Goal: Transaction & Acquisition: Book appointment/travel/reservation

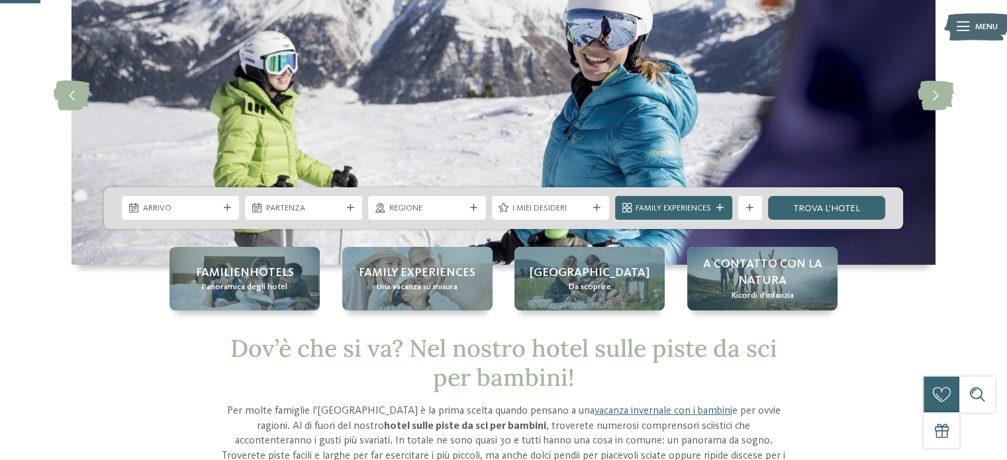
click at [194, 206] on span "Arrivo" at bounding box center [180, 208] width 75 height 12
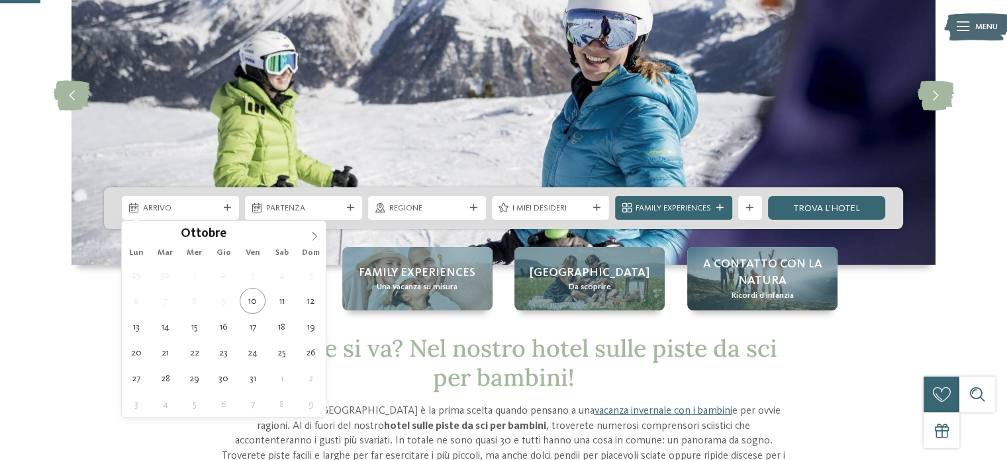
click at [310, 239] on icon at bounding box center [314, 236] width 9 height 9
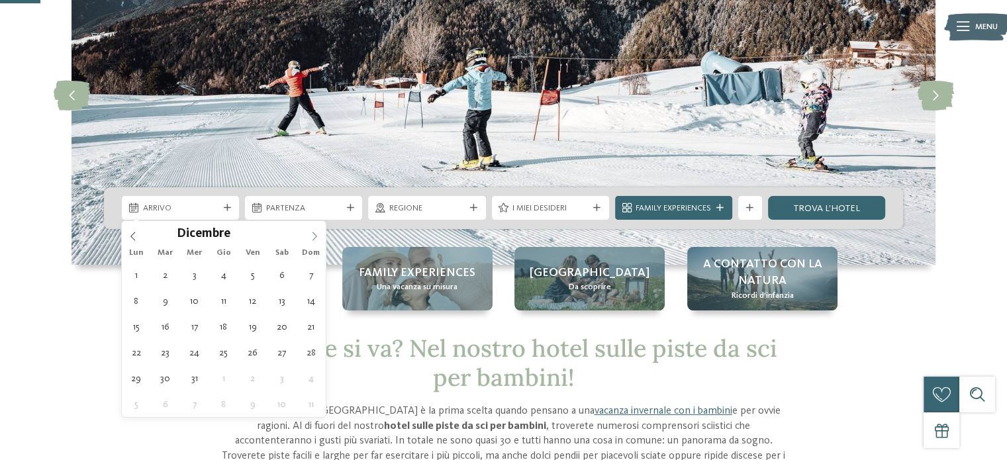
type input "****"
click at [310, 239] on icon at bounding box center [314, 236] width 9 height 9
type div "[DATE]"
type input "****"
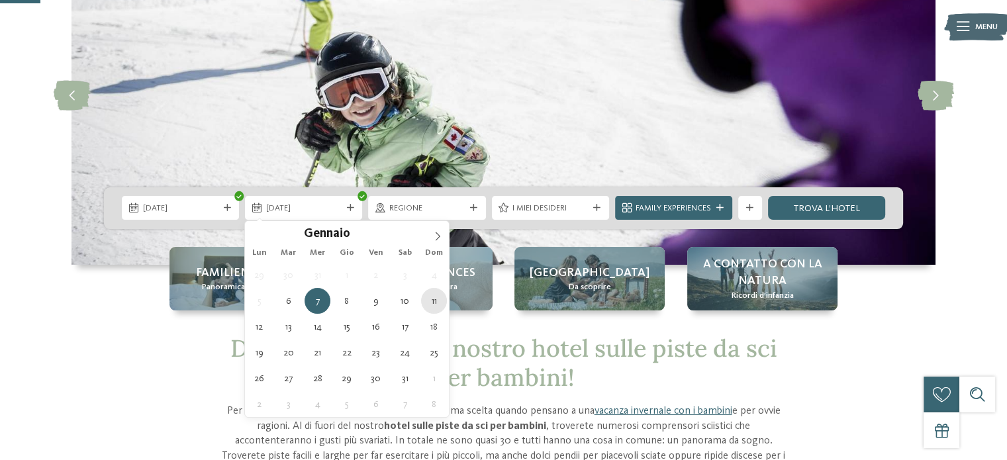
type div "[DATE]"
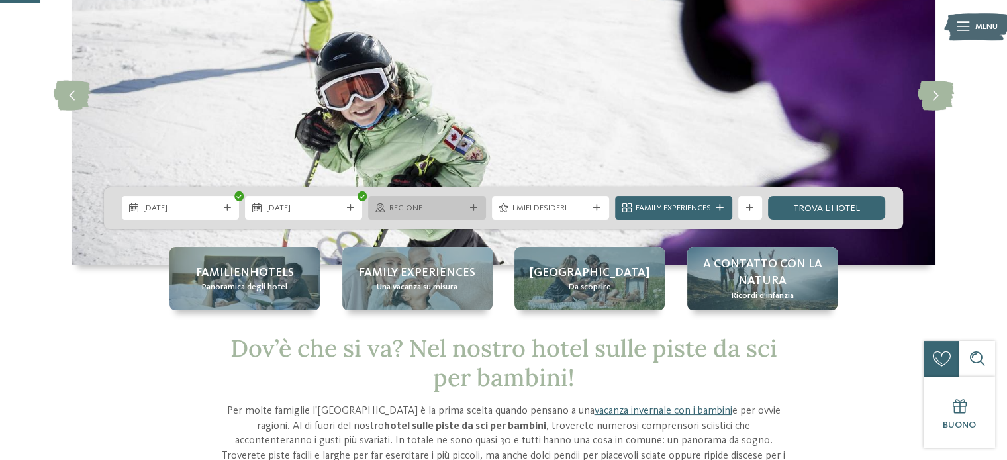
click at [474, 210] on icon at bounding box center [473, 207] width 7 height 7
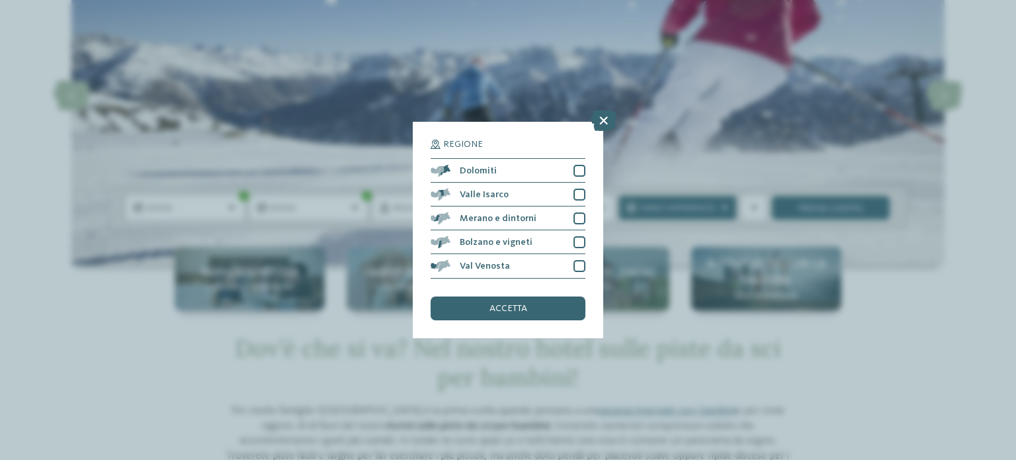
click at [596, 363] on div "Regione Dolomiti" at bounding box center [508, 230] width 1016 height 460
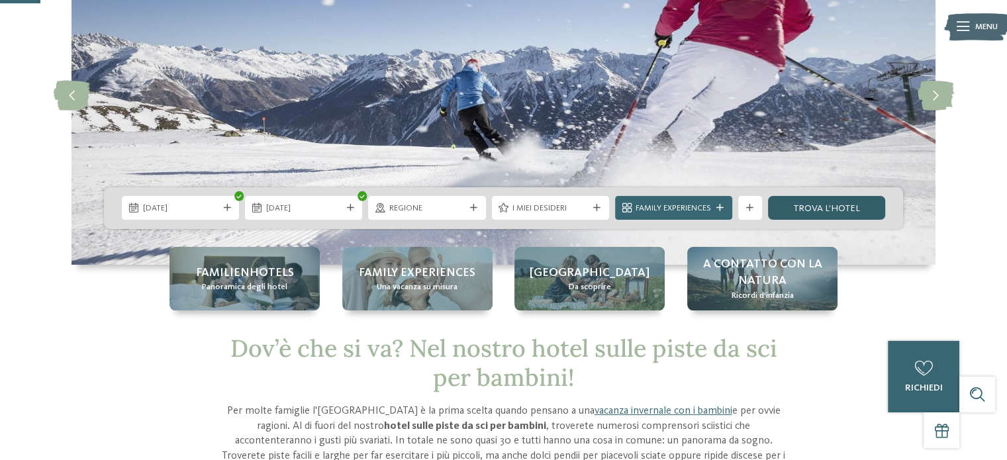
click at [815, 208] on link "trova l’hotel" at bounding box center [826, 208] width 117 height 24
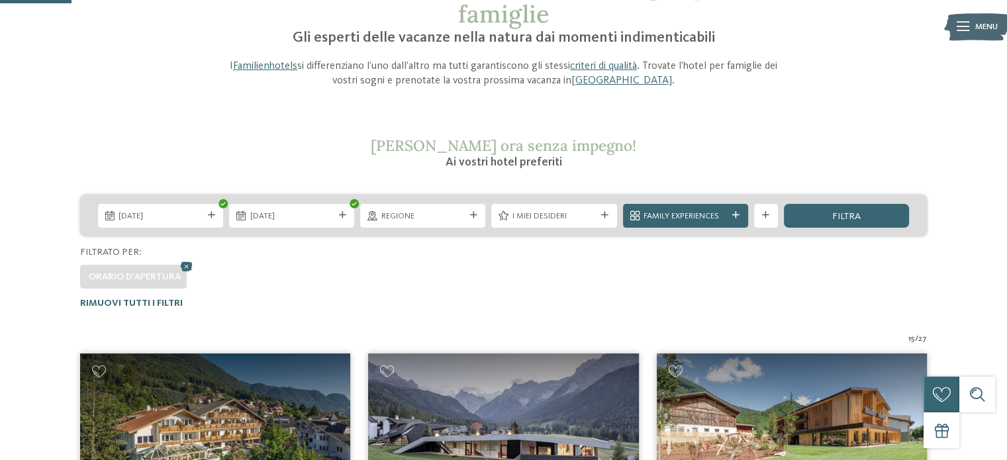
scroll to position [210, 0]
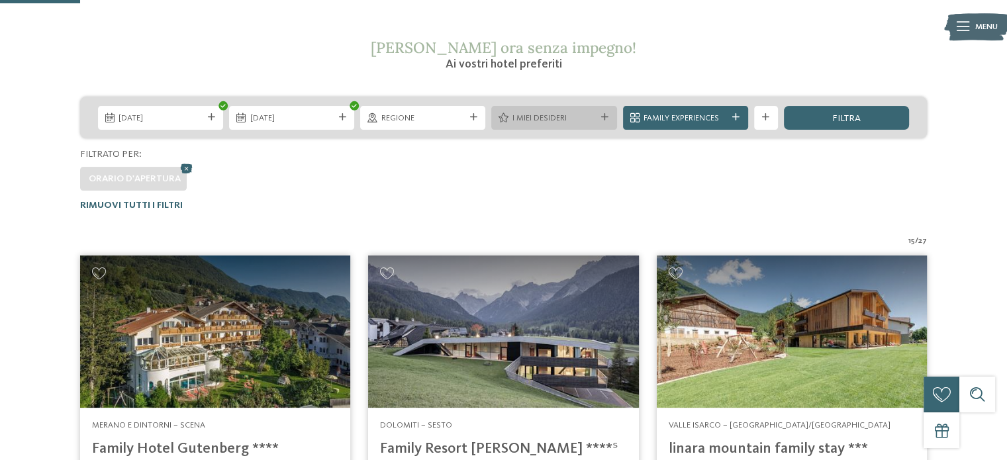
click at [609, 118] on div at bounding box center [605, 117] width 12 height 7
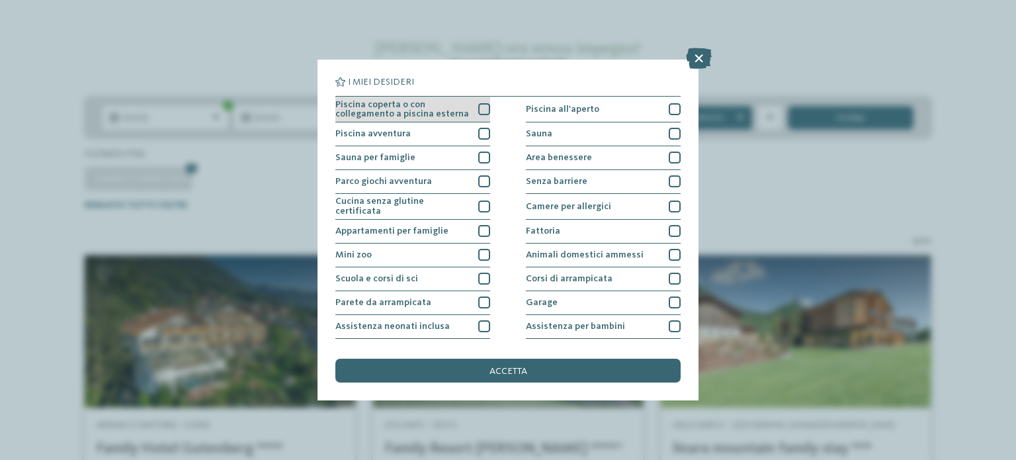
click at [480, 111] on div at bounding box center [484, 109] width 12 height 12
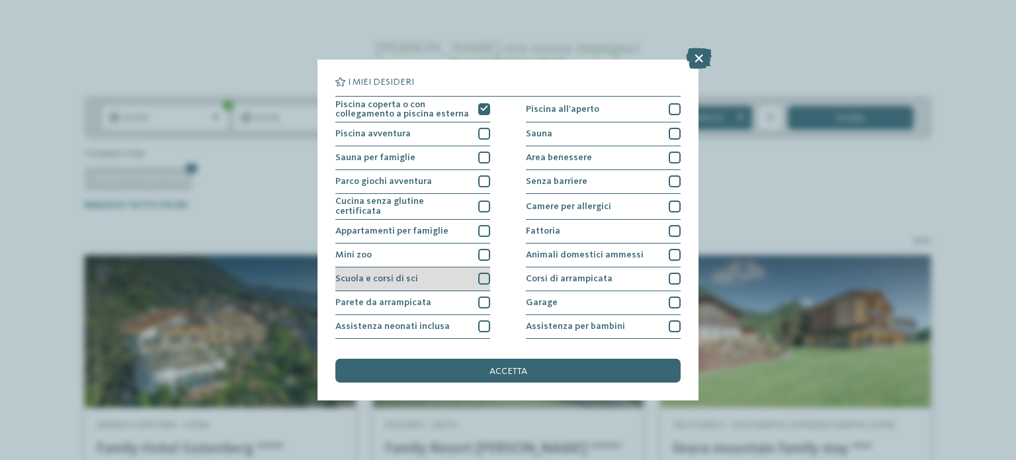
click at [486, 277] on div at bounding box center [484, 279] width 12 height 12
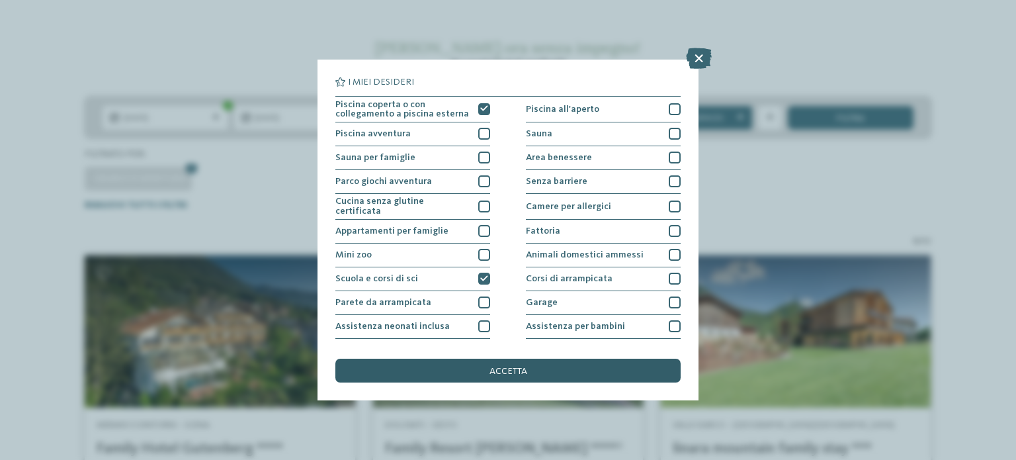
click at [529, 367] on div "accetta" at bounding box center [508, 371] width 345 height 24
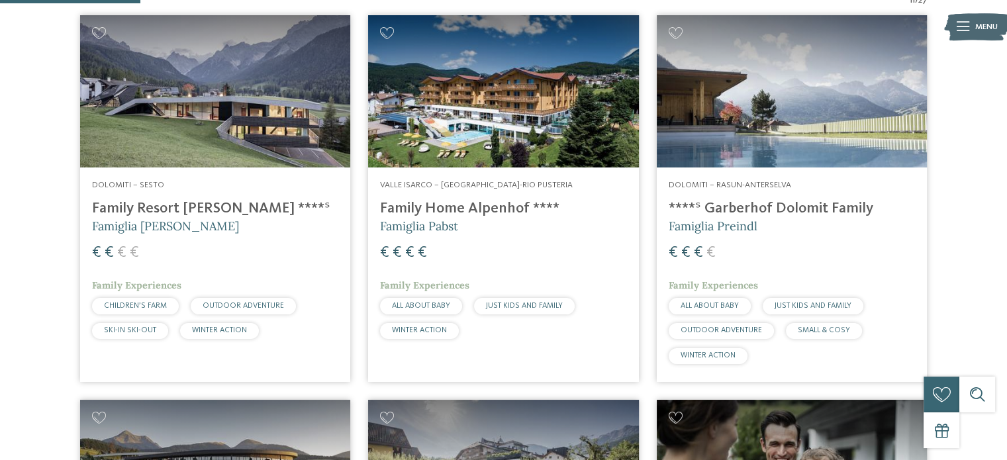
scroll to position [317, 0]
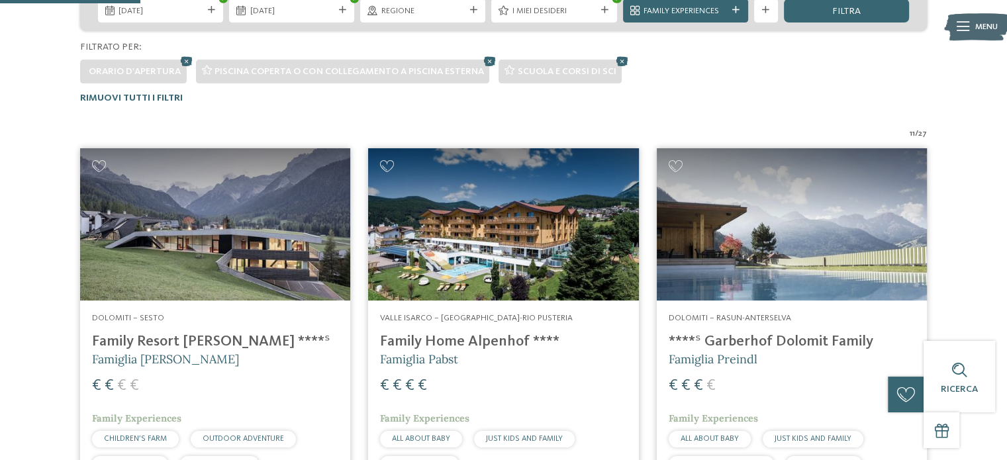
click at [219, 272] on img at bounding box center [215, 224] width 270 height 152
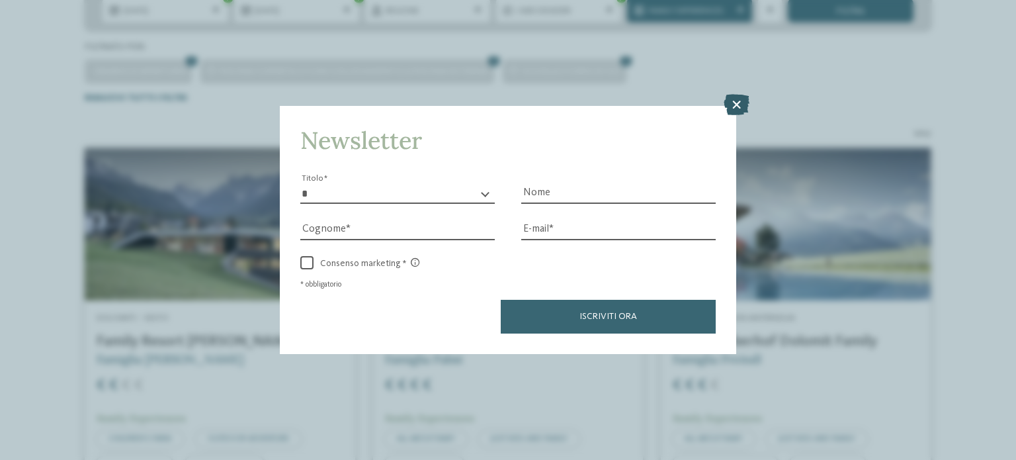
click at [738, 109] on icon at bounding box center [737, 104] width 26 height 21
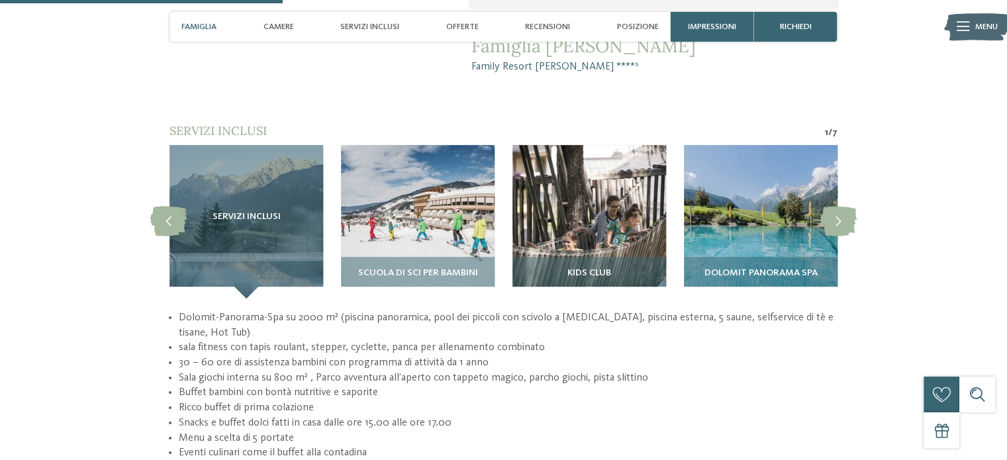
scroll to position [1059, 0]
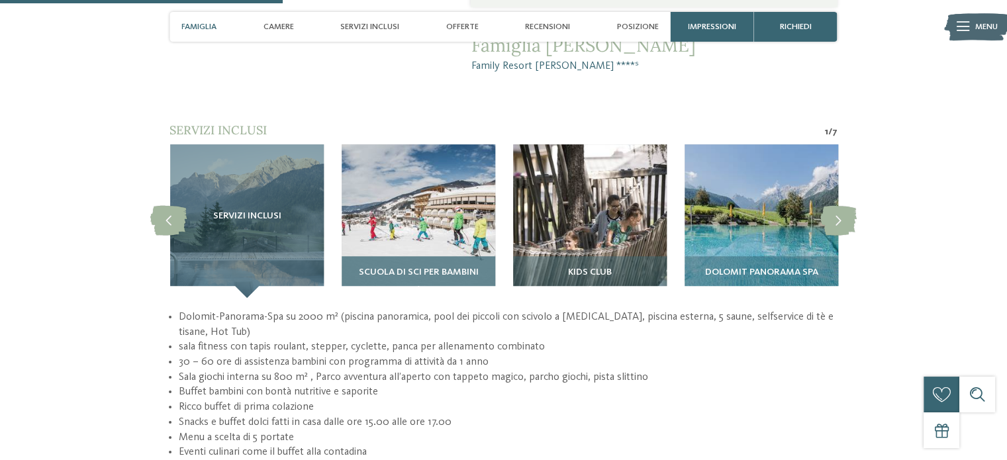
click at [386, 214] on img at bounding box center [418, 221] width 154 height 154
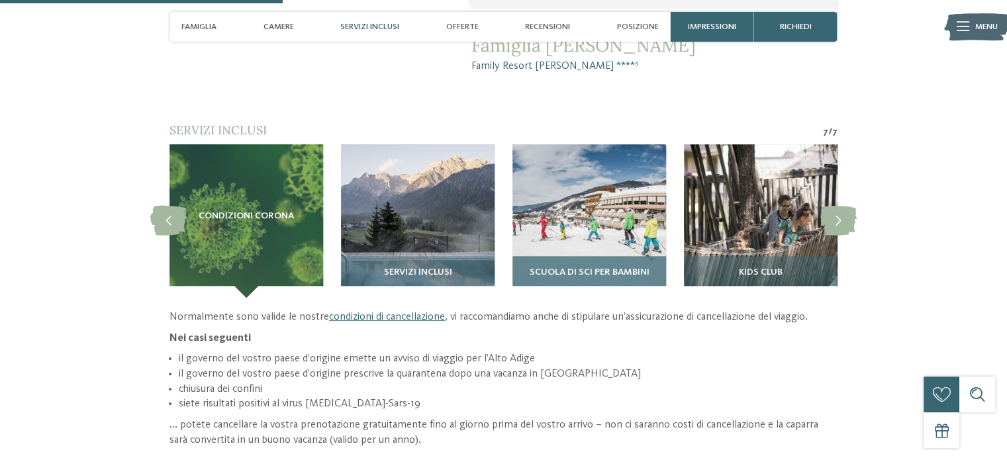
click at [596, 201] on img at bounding box center [589, 221] width 154 height 154
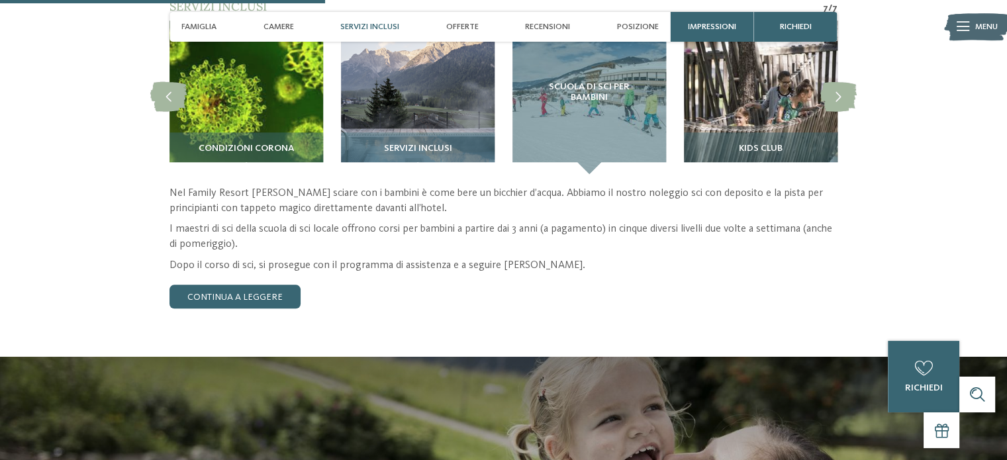
scroll to position [1191, 0]
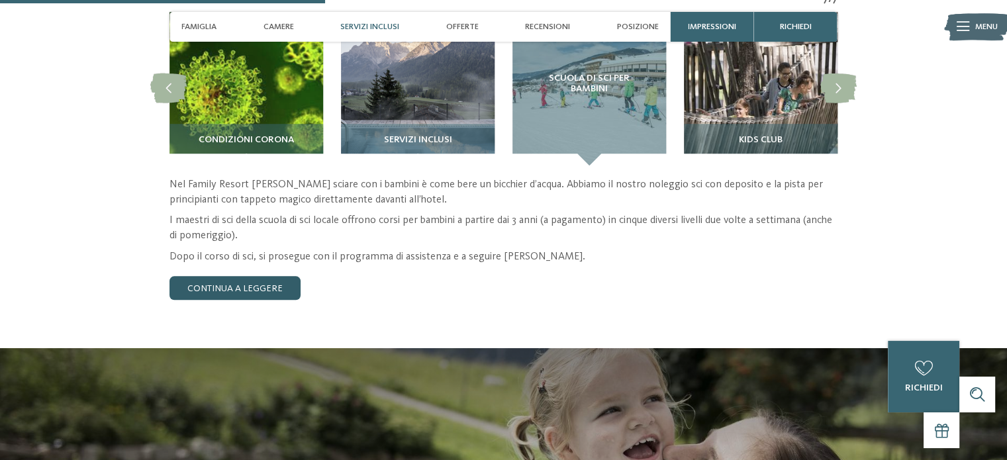
click at [287, 276] on link "continua a leggere" at bounding box center [234, 288] width 131 height 24
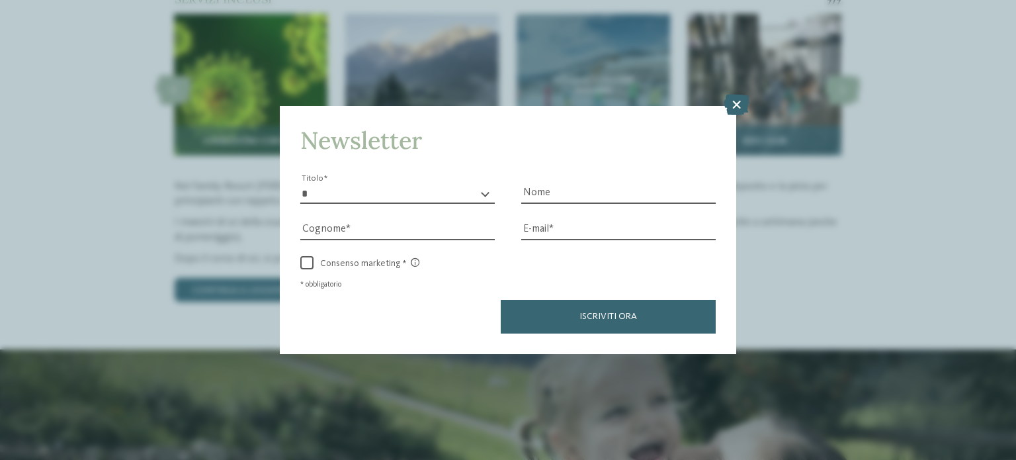
click at [741, 105] on icon at bounding box center [737, 104] width 26 height 21
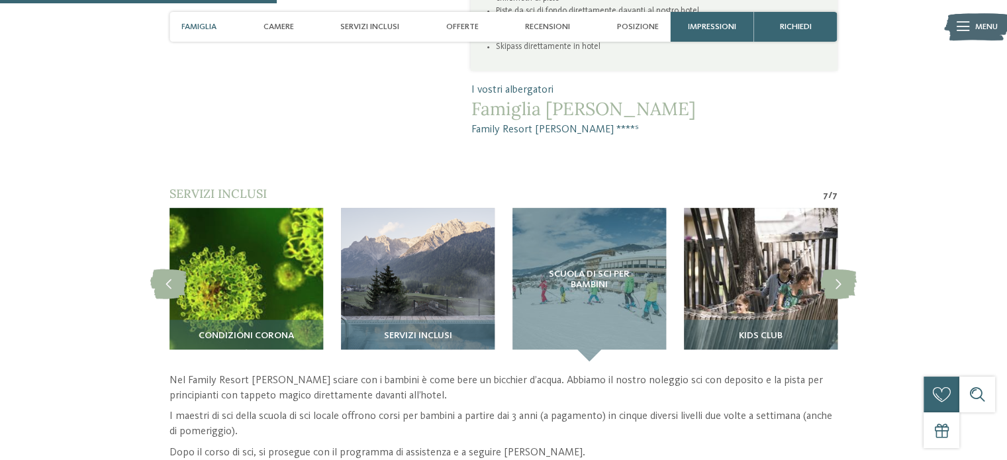
scroll to position [993, 0]
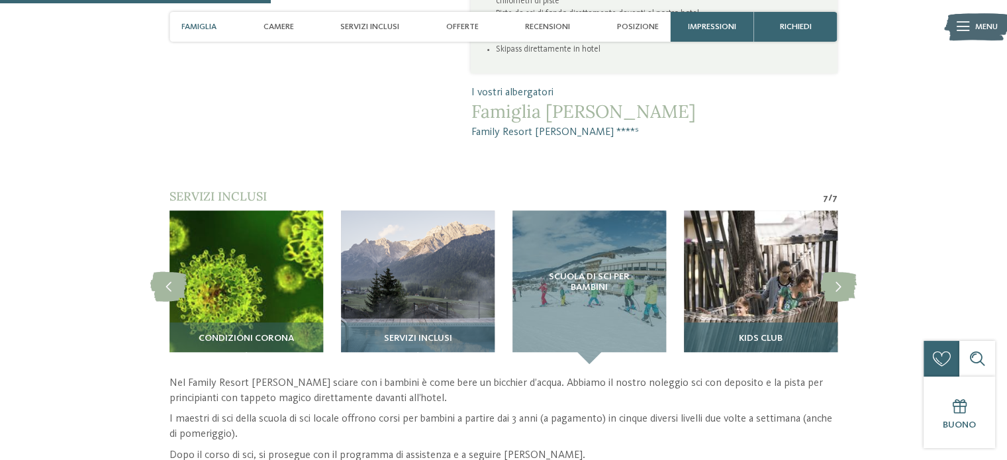
click at [773, 334] on span "Kids Club" at bounding box center [760, 339] width 44 height 11
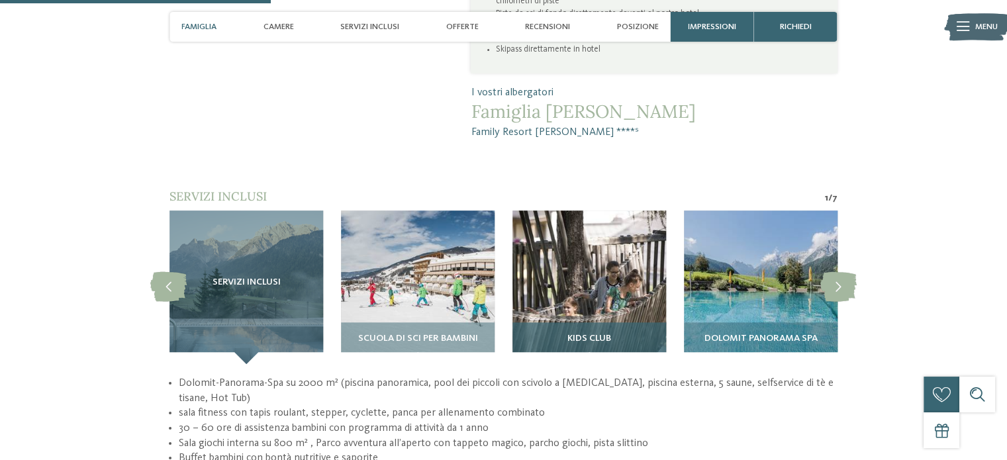
click at [624, 251] on img at bounding box center [589, 287] width 154 height 154
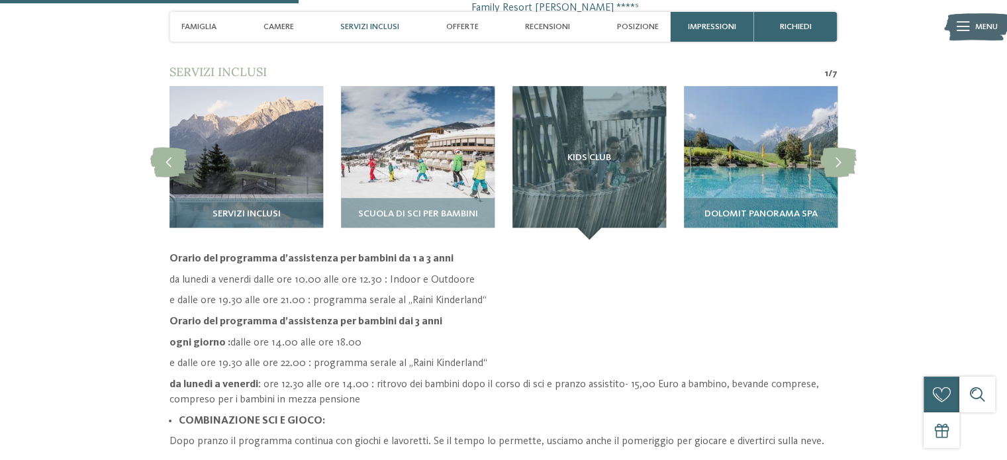
scroll to position [1125, 0]
